Goal: Register for event/course

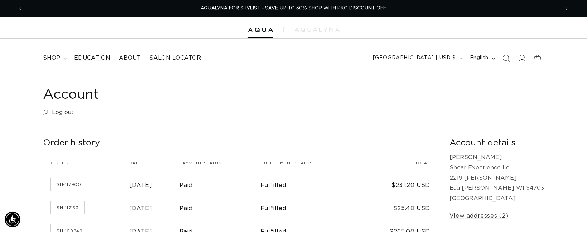
click at [110, 61] on span "Education" at bounding box center [92, 58] width 36 height 8
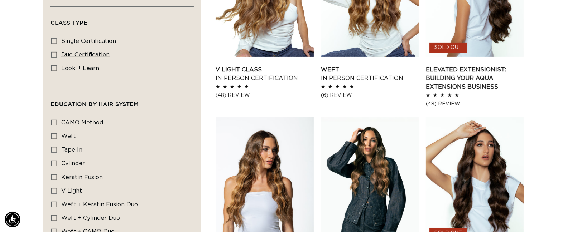
click at [57, 58] on icon at bounding box center [54, 55] width 6 height 6
click at [57, 58] on input "duo certification duo certification (8 products)" at bounding box center [54, 55] width 6 height 6
checkbox input "true"
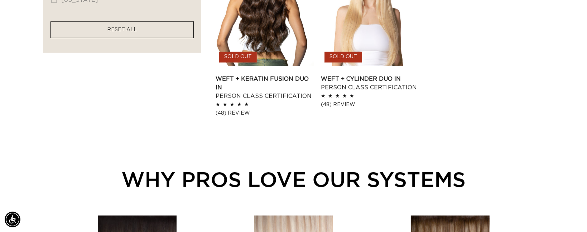
drag, startPoint x: 125, startPoint y: 116, endPoint x: 194, endPoint y: 168, distance: 86.2
click at [124, 34] on link "RESET ALL" at bounding box center [122, 29] width 30 height 9
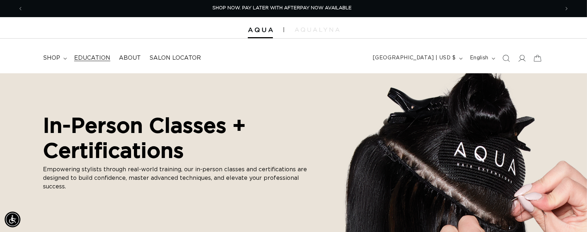
click at [102, 66] on link "Education" at bounding box center [92, 58] width 45 height 16
